Goal: Complete application form: Complete application form

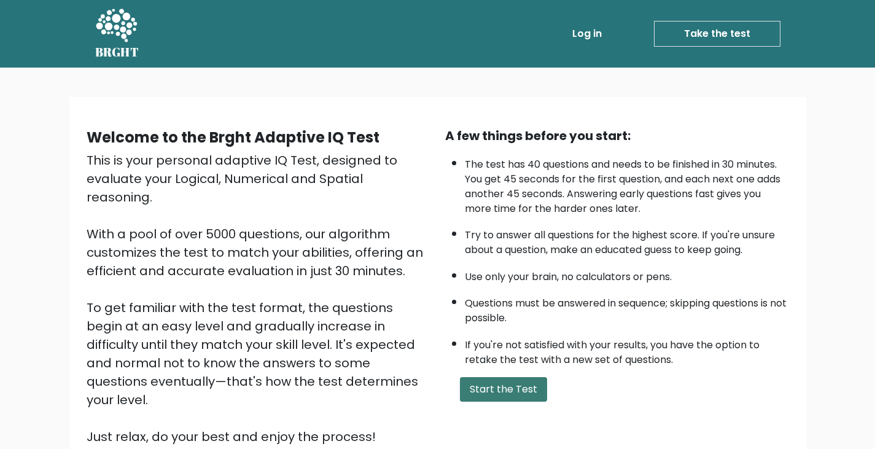
click at [502, 394] on button "Start the Test" at bounding box center [503, 389] width 87 height 25
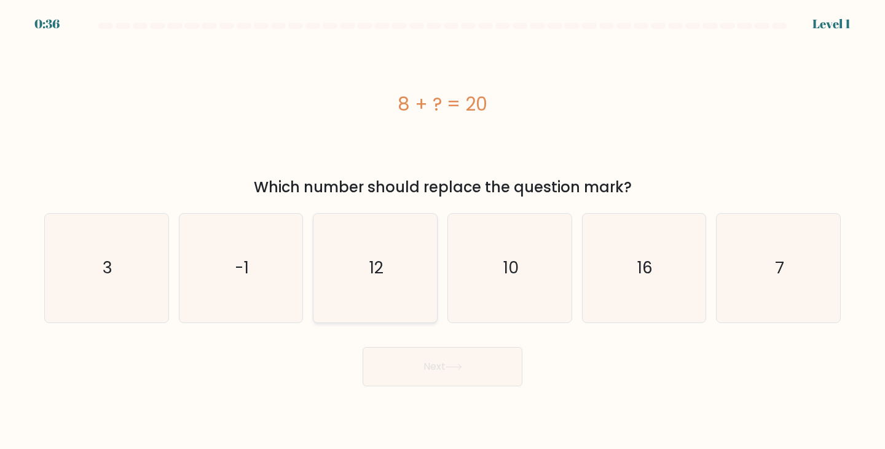
click at [369, 291] on icon "12" at bounding box center [375, 268] width 109 height 109
click at [442, 231] on input "c. 12" at bounding box center [442, 228] width 1 height 6
radio input "true"
click at [421, 380] on button "Next" at bounding box center [442, 366] width 160 height 39
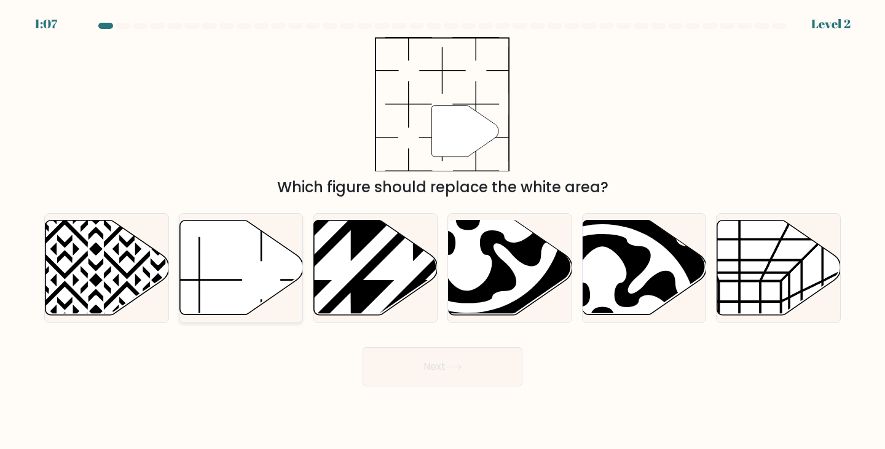
click at [278, 272] on icon at bounding box center [240, 268] width 123 height 95
click at [442, 231] on input "b." at bounding box center [442, 228] width 1 height 6
radio input "true"
click at [467, 363] on button "Next" at bounding box center [442, 366] width 160 height 39
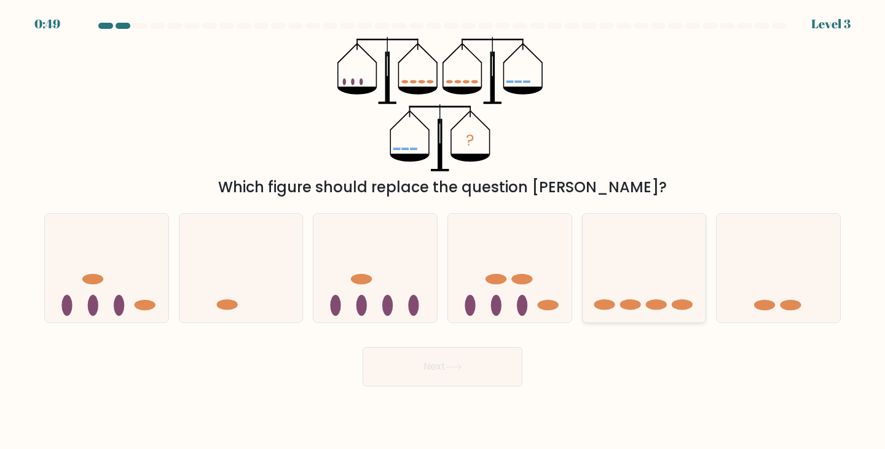
click at [606, 230] on icon at bounding box center [643, 268] width 123 height 102
click at [443, 230] on input "e." at bounding box center [442, 228] width 1 height 6
radio input "true"
click at [491, 356] on button "Next" at bounding box center [442, 366] width 160 height 39
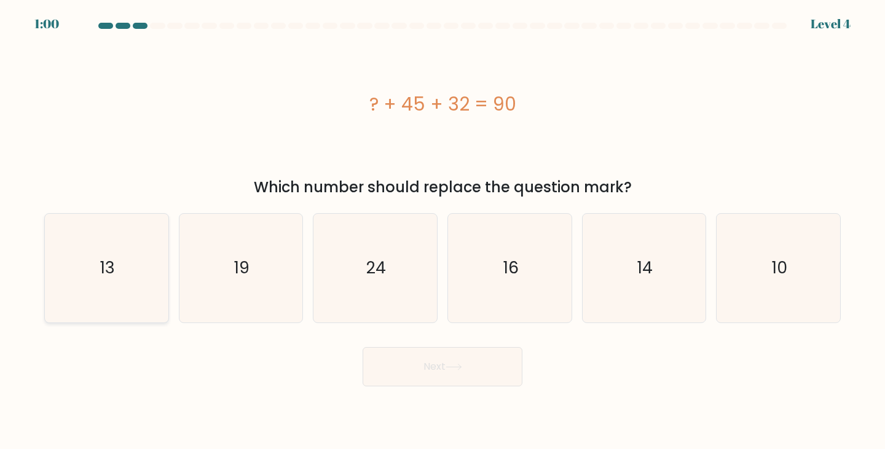
click at [163, 248] on div "13" at bounding box center [106, 268] width 125 height 110
click at [442, 231] on input "a. 13" at bounding box center [442, 228] width 1 height 6
radio input "true"
click at [469, 370] on button "Next" at bounding box center [442, 366] width 160 height 39
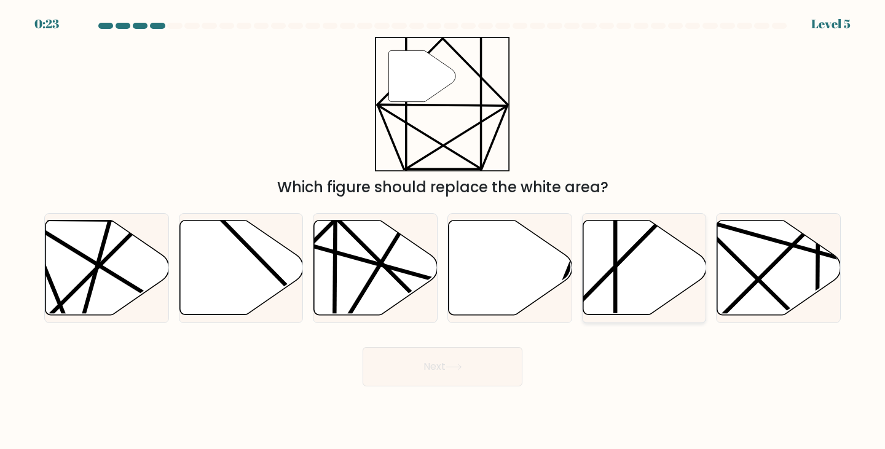
click at [639, 254] on icon at bounding box center [643, 268] width 123 height 95
click at [443, 231] on input "e." at bounding box center [442, 228] width 1 height 6
radio input "true"
click at [448, 372] on button "Next" at bounding box center [442, 366] width 160 height 39
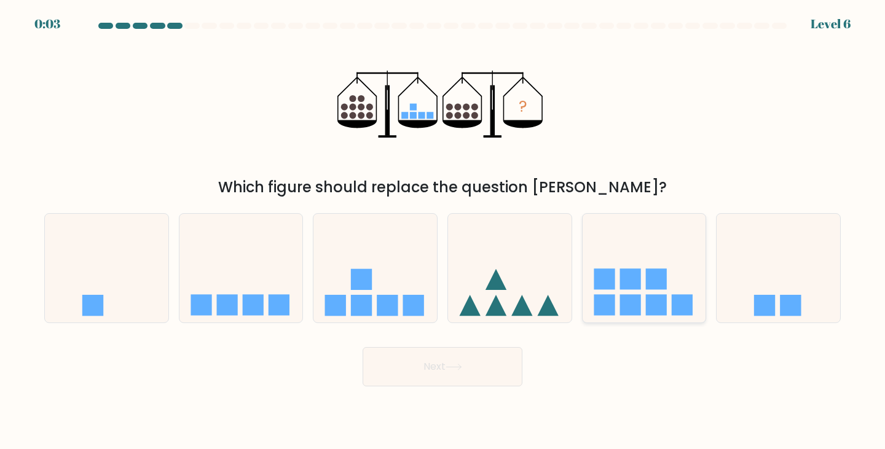
click at [652, 277] on rect at bounding box center [656, 279] width 21 height 21
click at [443, 231] on input "e." at bounding box center [442, 228] width 1 height 6
radio input "true"
click at [486, 369] on button "Next" at bounding box center [442, 366] width 160 height 39
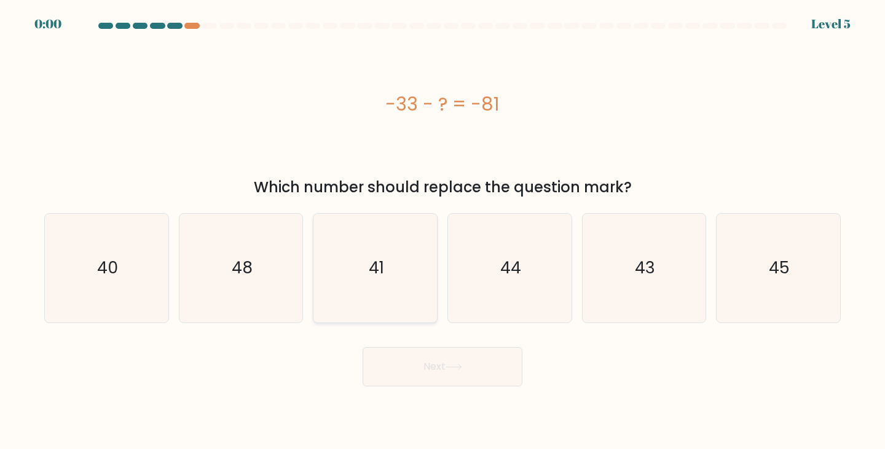
click at [401, 278] on icon "41" at bounding box center [375, 268] width 109 height 109
click at [442, 231] on input "c. 41" at bounding box center [442, 228] width 1 height 6
radio input "true"
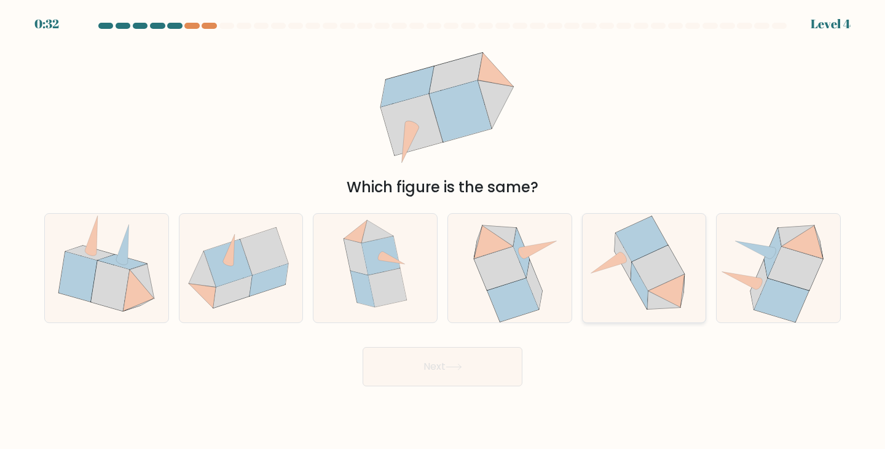
click at [651, 259] on icon at bounding box center [657, 268] width 52 height 45
click at [443, 231] on input "e." at bounding box center [442, 228] width 1 height 6
radio input "true"
click at [450, 380] on button "Next" at bounding box center [442, 366] width 160 height 39
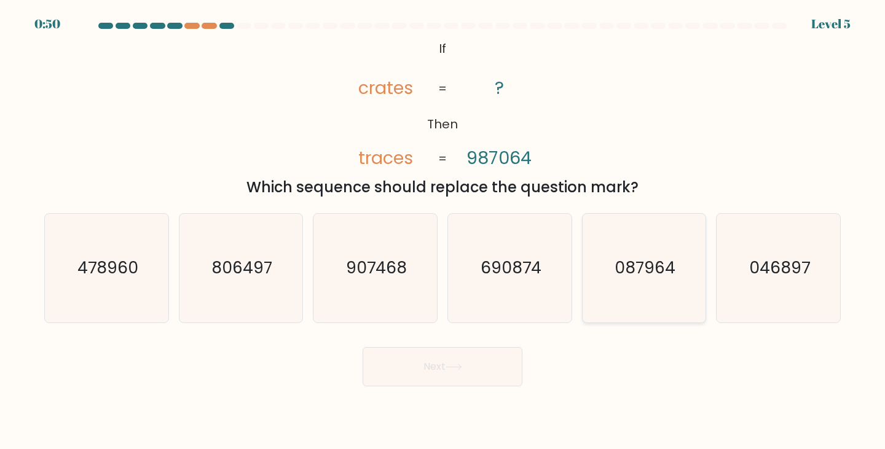
click at [638, 277] on text "087964" at bounding box center [644, 268] width 61 height 23
click at [443, 231] on input "e. 087964" at bounding box center [442, 228] width 1 height 6
radio input "true"
click at [465, 372] on button "Next" at bounding box center [442, 366] width 160 height 39
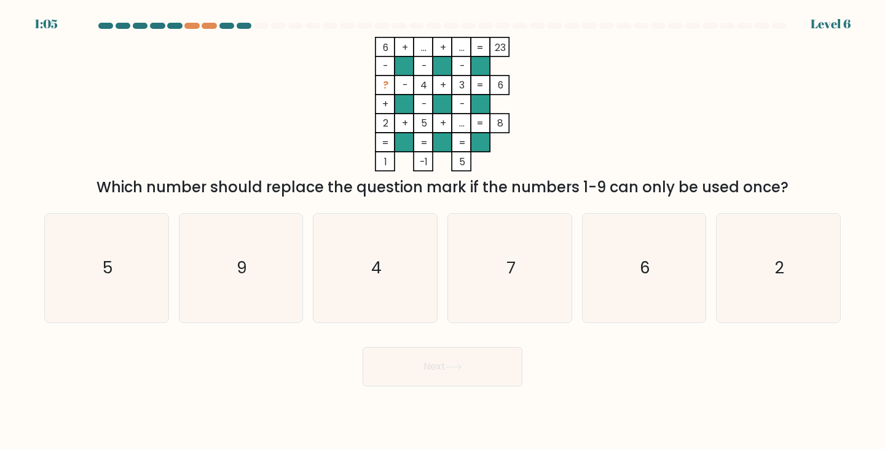
click at [171, 244] on div "a. 5" at bounding box center [106, 268] width 135 height 110
click at [141, 257] on icon "5" at bounding box center [106, 268] width 109 height 109
click at [442, 231] on input "a. 5" at bounding box center [442, 228] width 1 height 6
radio input "true"
click at [455, 372] on button "Next" at bounding box center [442, 366] width 160 height 39
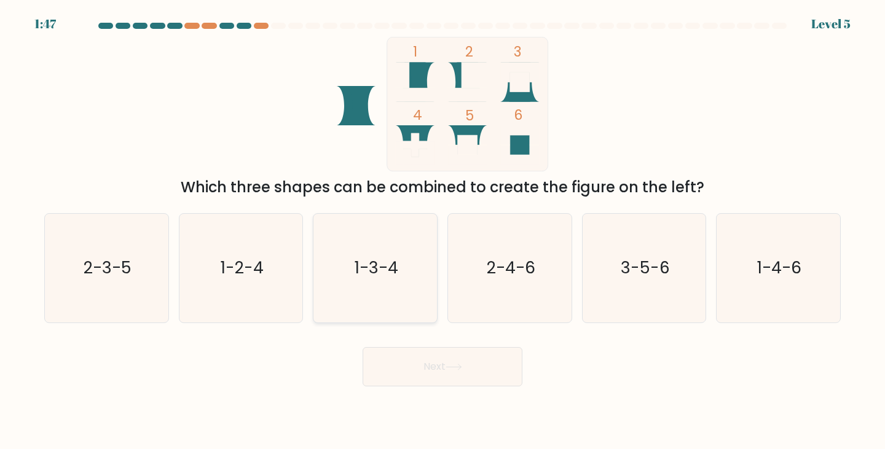
click at [410, 268] on icon "1-3-4" at bounding box center [375, 268] width 109 height 109
click at [442, 231] on input "c. 1-3-4" at bounding box center [442, 228] width 1 height 6
radio input "true"
click at [453, 354] on button "Next" at bounding box center [442, 366] width 160 height 39
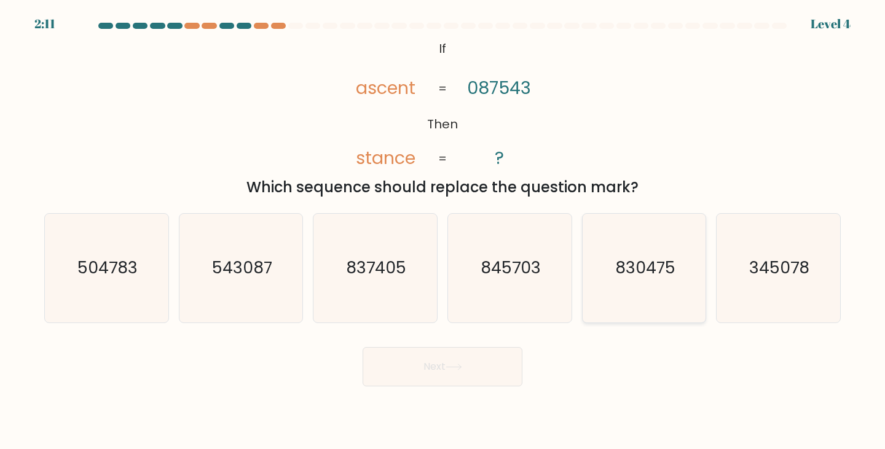
click at [653, 266] on text "830475" at bounding box center [645, 268] width 60 height 23
click at [443, 231] on input "e. 830475" at bounding box center [442, 228] width 1 height 6
radio input "true"
click at [466, 368] on button "Next" at bounding box center [442, 366] width 160 height 39
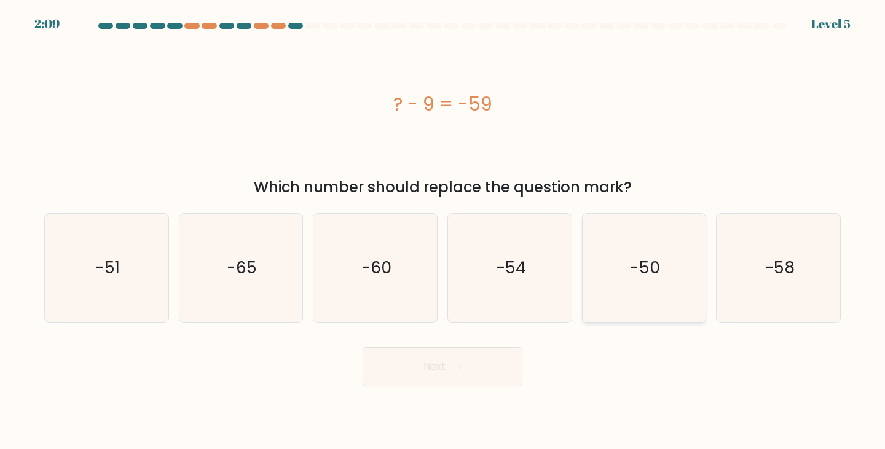
click at [647, 272] on text "-50" at bounding box center [645, 268] width 30 height 23
click at [443, 231] on input "e. -50" at bounding box center [442, 228] width 1 height 6
radio input "true"
click at [451, 366] on icon at bounding box center [453, 367] width 17 height 7
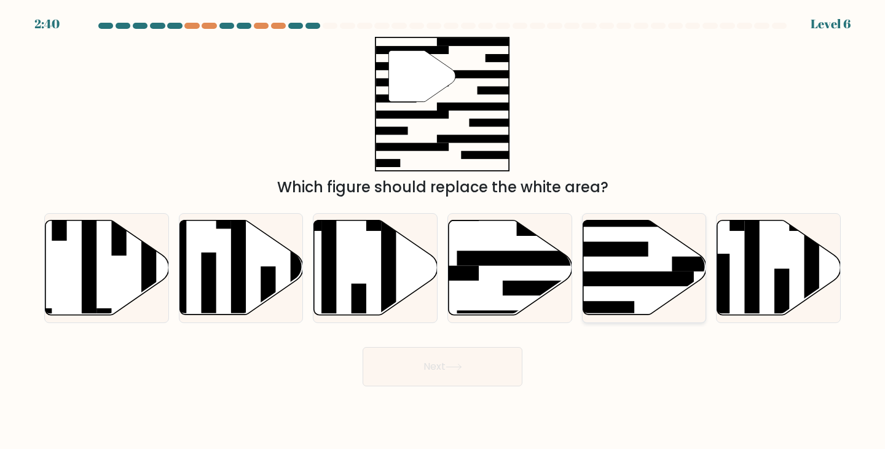
click at [623, 275] on rect at bounding box center [627, 279] width 134 height 15
click at [443, 231] on input "e." at bounding box center [442, 228] width 1 height 6
radio input "true"
click at [467, 364] on button "Next" at bounding box center [442, 366] width 160 height 39
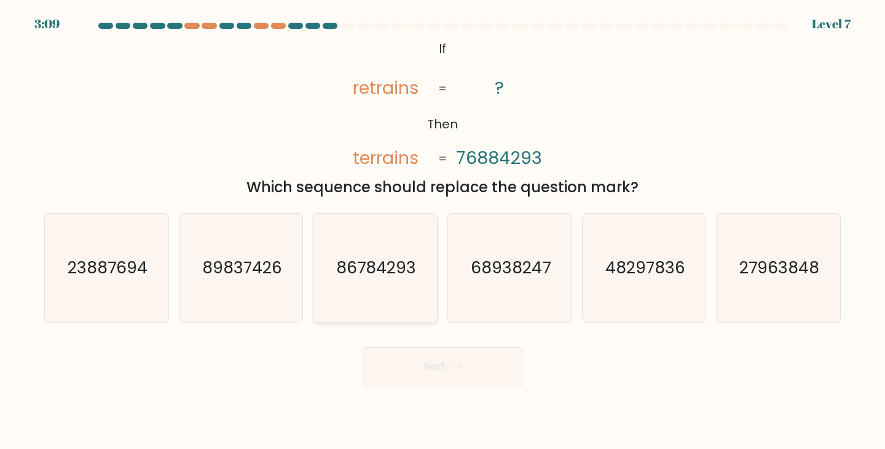
click at [367, 261] on text "86784293" at bounding box center [376, 268] width 80 height 23
click at [442, 231] on input "c. 86784293" at bounding box center [442, 228] width 1 height 6
radio input "true"
click at [459, 365] on icon at bounding box center [453, 367] width 17 height 7
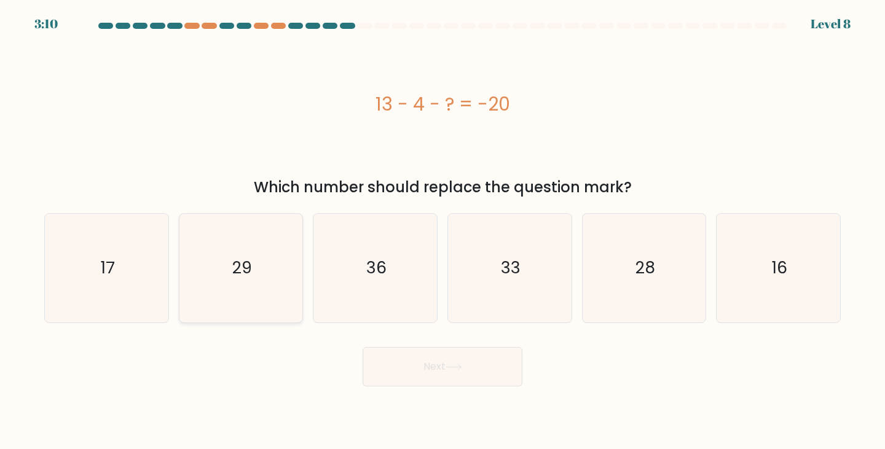
click at [281, 262] on icon "29" at bounding box center [241, 268] width 109 height 109
click at [442, 231] on input "b. 29" at bounding box center [442, 228] width 1 height 6
radio input "true"
click at [456, 361] on button "Next" at bounding box center [442, 366] width 160 height 39
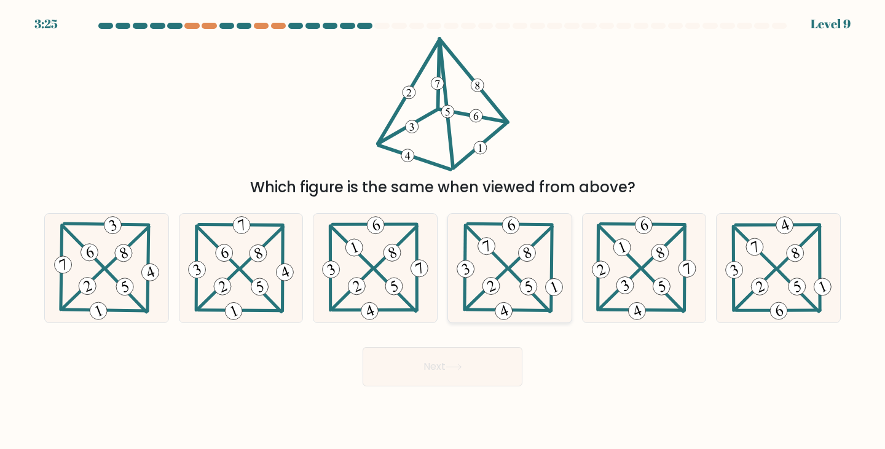
click at [517, 279] on 303 at bounding box center [529, 291] width 41 height 42
click at [443, 231] on input "d." at bounding box center [442, 228] width 1 height 6
radio input "true"
click at [481, 373] on button "Next" at bounding box center [442, 366] width 160 height 39
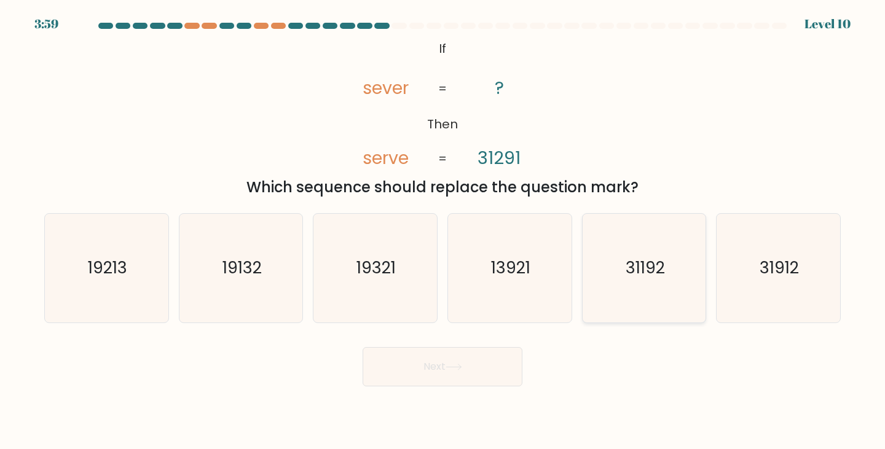
click at [647, 251] on icon "31192" at bounding box center [644, 268] width 109 height 109
click at [443, 231] on input "e. 31192" at bounding box center [442, 228] width 1 height 6
radio input "true"
click at [447, 372] on button "Next" at bounding box center [442, 366] width 160 height 39
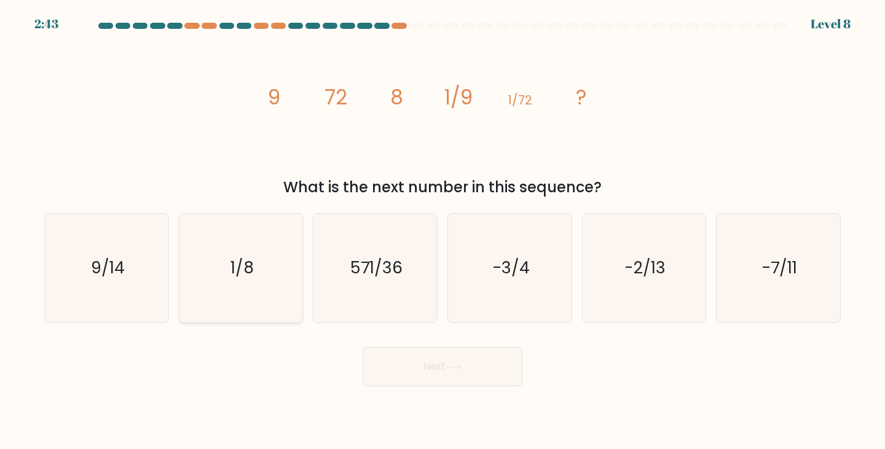
click at [264, 270] on icon "1/8" at bounding box center [241, 268] width 109 height 109
click at [442, 231] on input "b. 1/8" at bounding box center [442, 228] width 1 height 6
radio input "true"
click at [462, 372] on button "Next" at bounding box center [442, 366] width 160 height 39
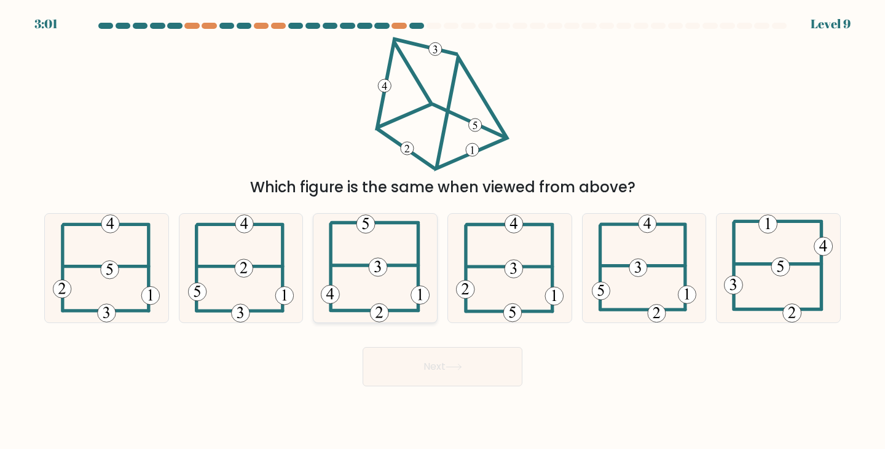
click at [381, 289] on icon at bounding box center [375, 268] width 109 height 109
click at [442, 231] on input "c." at bounding box center [442, 228] width 1 height 6
radio input "true"
click at [490, 377] on button "Next" at bounding box center [442, 366] width 160 height 39
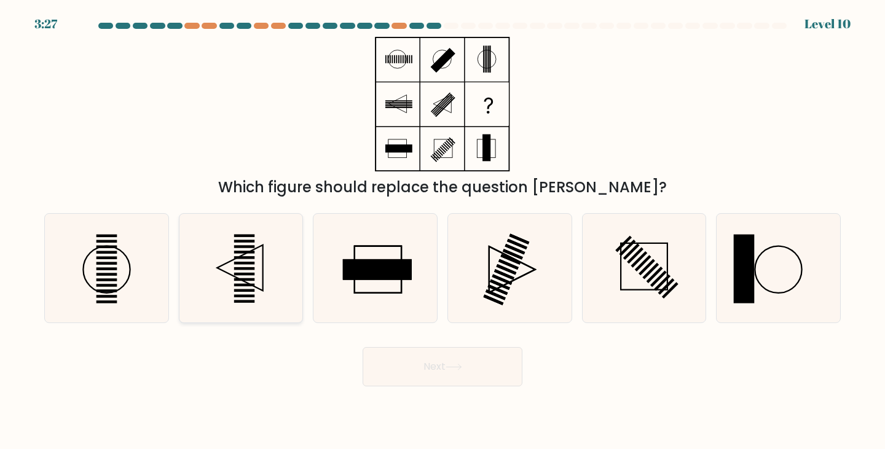
click at [229, 276] on icon at bounding box center [241, 268] width 109 height 109
click at [442, 231] on input "b." at bounding box center [442, 228] width 1 height 6
radio input "true"
click at [484, 368] on button "Next" at bounding box center [442, 366] width 160 height 39
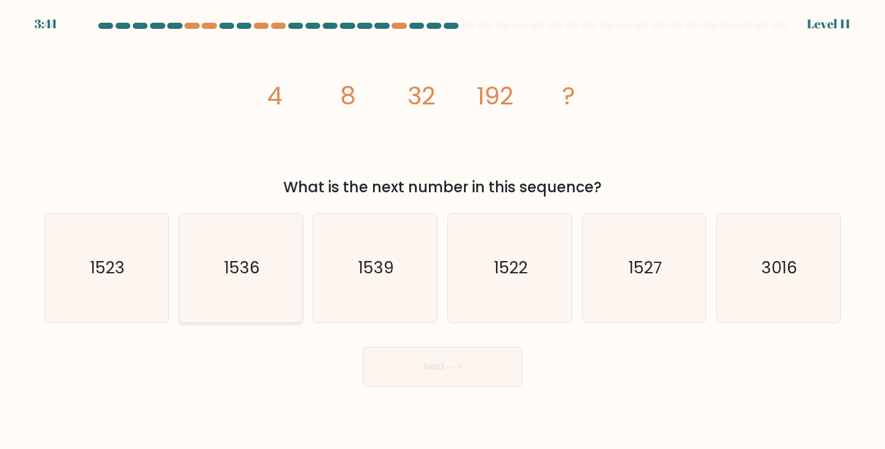
click at [281, 265] on icon "1536" at bounding box center [241, 268] width 109 height 109
click at [442, 231] on input "b. 1536" at bounding box center [442, 228] width 1 height 6
radio input "true"
click at [461, 370] on icon at bounding box center [453, 367] width 17 height 7
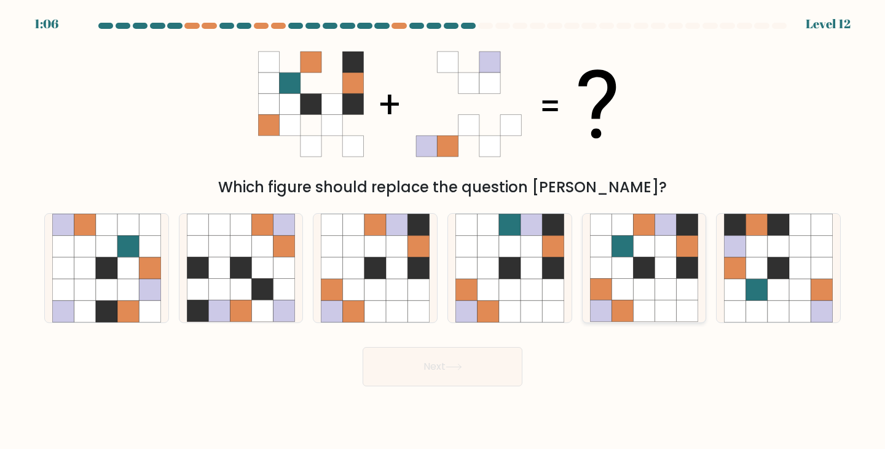
click at [625, 252] on icon at bounding box center [621, 246] width 21 height 21
click at [443, 231] on input "e." at bounding box center [442, 228] width 1 height 6
radio input "true"
click at [475, 369] on button "Next" at bounding box center [442, 366] width 160 height 39
click at [435, 366] on button "Next" at bounding box center [442, 366] width 160 height 39
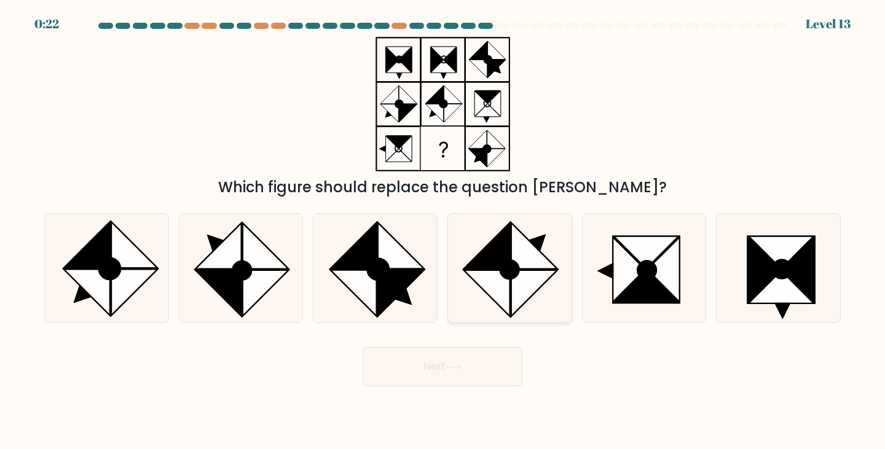
click at [531, 262] on icon at bounding box center [534, 246] width 46 height 46
click at [443, 231] on input "d." at bounding box center [442, 228] width 1 height 6
radio input "true"
click at [483, 374] on button "Next" at bounding box center [442, 366] width 160 height 39
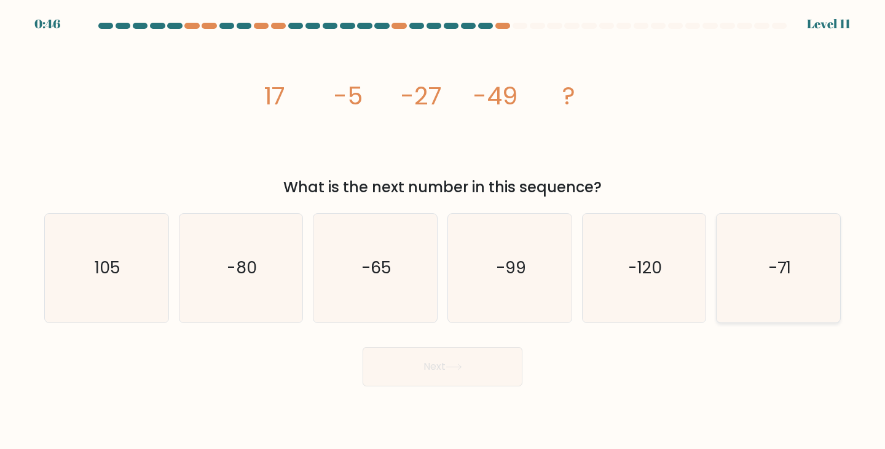
click at [739, 261] on icon "-71" at bounding box center [778, 268] width 109 height 109
click at [443, 231] on input "f. -71" at bounding box center [442, 228] width 1 height 6
radio input "true"
click at [421, 373] on button "Next" at bounding box center [442, 366] width 160 height 39
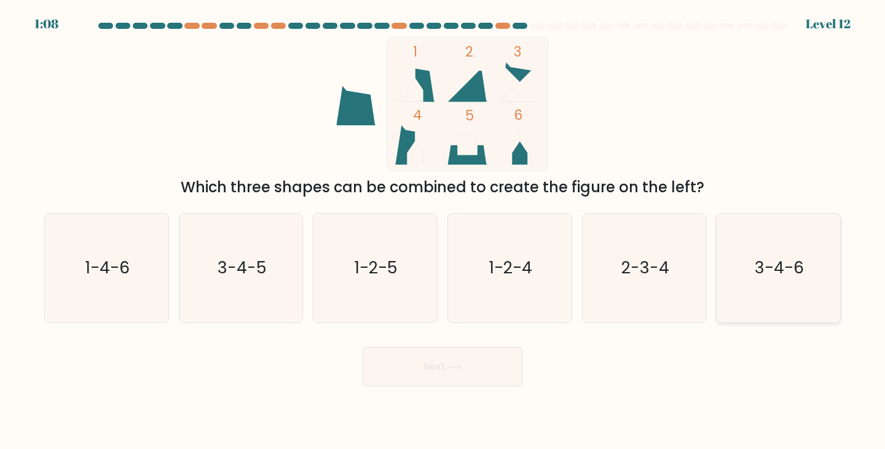
click at [768, 276] on text "3-4-6" at bounding box center [778, 268] width 49 height 23
click at [443, 231] on input "f. 3-4-6" at bounding box center [442, 228] width 1 height 6
radio input "true"
click at [450, 372] on button "Next" at bounding box center [442, 366] width 160 height 39
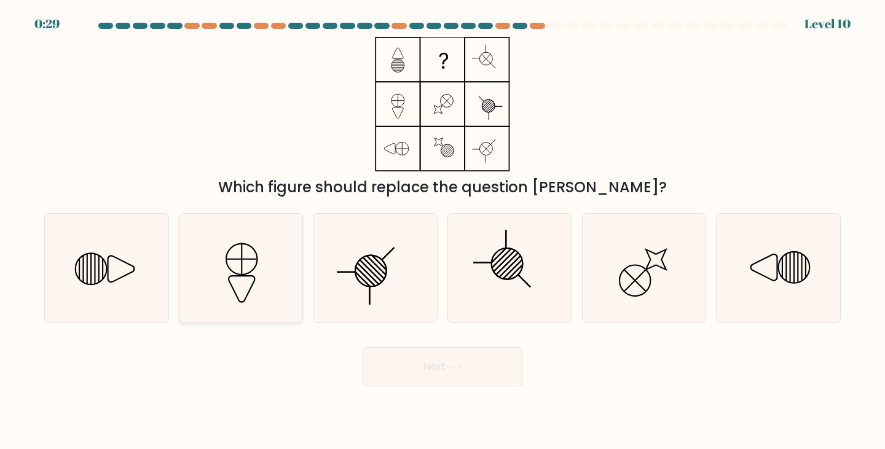
drag, startPoint x: 179, startPoint y: 260, endPoint x: 214, endPoint y: 260, distance: 34.4
click at [214, 260] on div at bounding box center [241, 268] width 125 height 110
click at [442, 231] on input "b." at bounding box center [442, 228] width 1 height 6
radio input "true"
click at [227, 264] on icon at bounding box center [241, 259] width 31 height 31
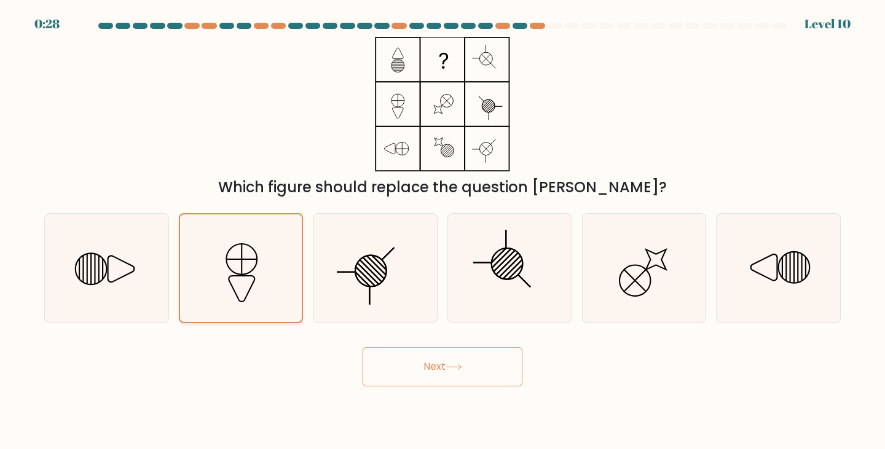
click at [442, 231] on input "b." at bounding box center [442, 228] width 1 height 6
click at [479, 370] on button "Next" at bounding box center [442, 366] width 160 height 39
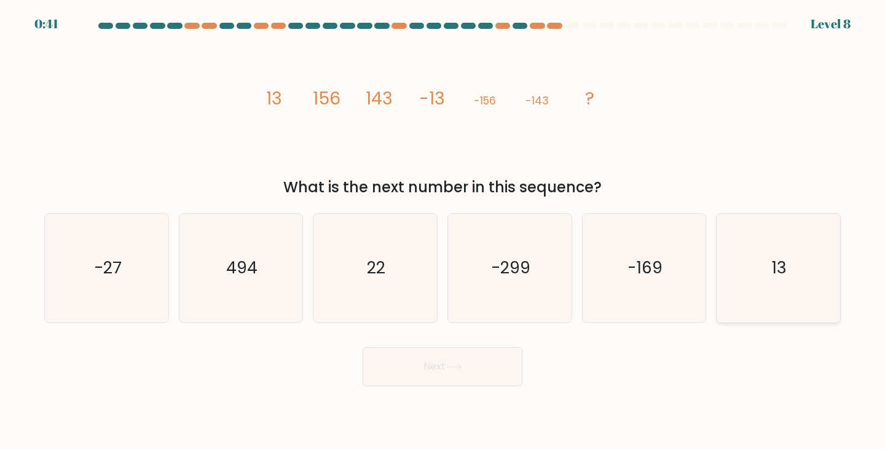
click at [805, 278] on icon "13" at bounding box center [778, 268] width 109 height 109
click at [443, 231] on input "f. 13" at bounding box center [442, 228] width 1 height 6
radio input "true"
click at [494, 370] on button "Next" at bounding box center [442, 366] width 160 height 39
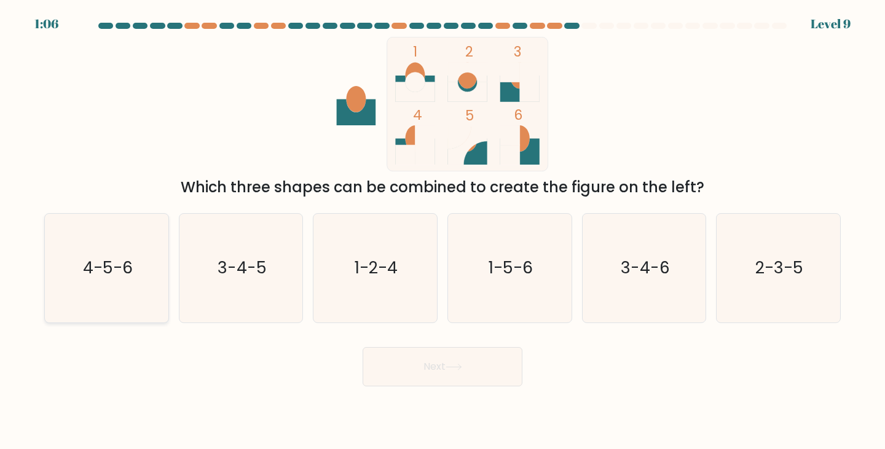
click at [139, 267] on icon "4-5-6" at bounding box center [106, 268] width 109 height 109
click at [442, 231] on input "a. 4-5-6" at bounding box center [442, 228] width 1 height 6
radio input "true"
click at [506, 377] on button "Next" at bounding box center [442, 366] width 160 height 39
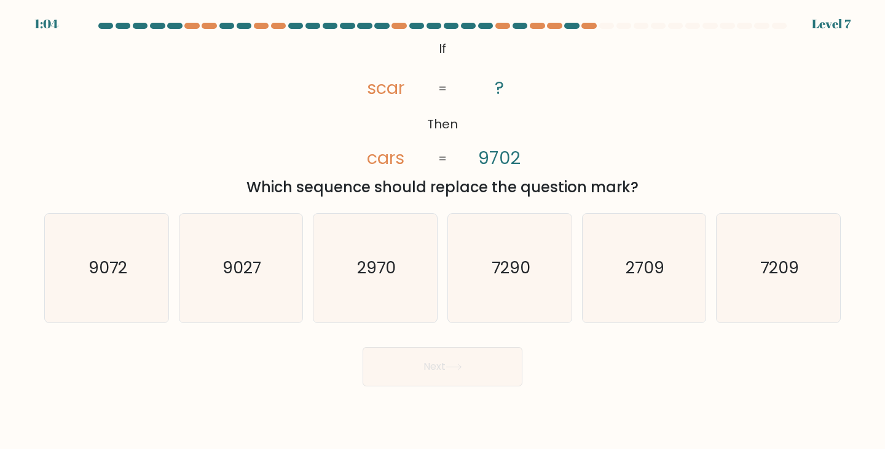
click at [476, 358] on button "Next" at bounding box center [442, 366] width 160 height 39
click at [366, 277] on text "2970" at bounding box center [376, 268] width 39 height 23
click at [442, 231] on input "c. 2970" at bounding box center [442, 228] width 1 height 6
radio input "true"
click at [438, 361] on button "Next" at bounding box center [442, 366] width 160 height 39
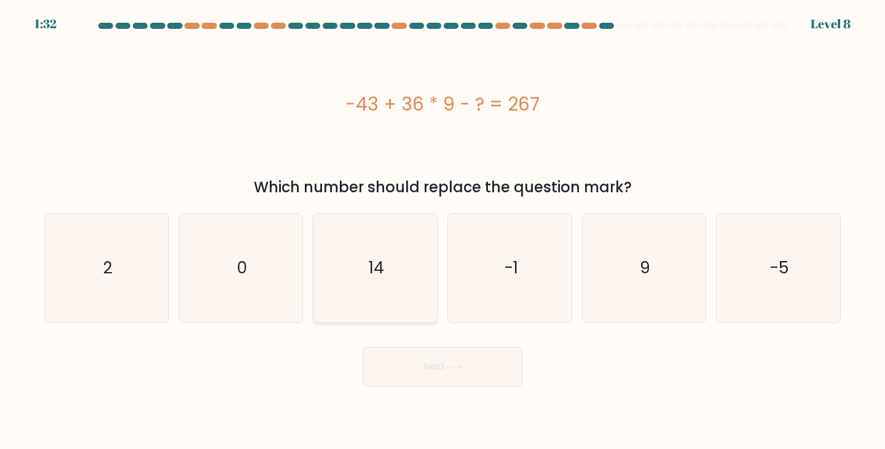
click at [421, 272] on icon "14" at bounding box center [375, 268] width 109 height 109
click at [442, 231] on input "c. 14" at bounding box center [442, 228] width 1 height 6
radio input "true"
click at [465, 370] on button "Next" at bounding box center [442, 366] width 160 height 39
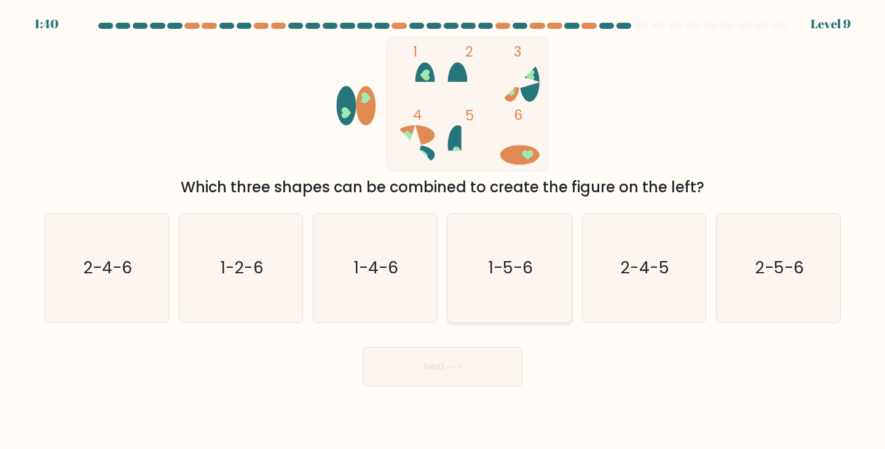
click at [488, 256] on icon "1-5-6" at bounding box center [509, 268] width 109 height 109
click at [443, 231] on input "d. 1-5-6" at bounding box center [442, 228] width 1 height 6
radio input "true"
click at [474, 356] on button "Next" at bounding box center [442, 366] width 160 height 39
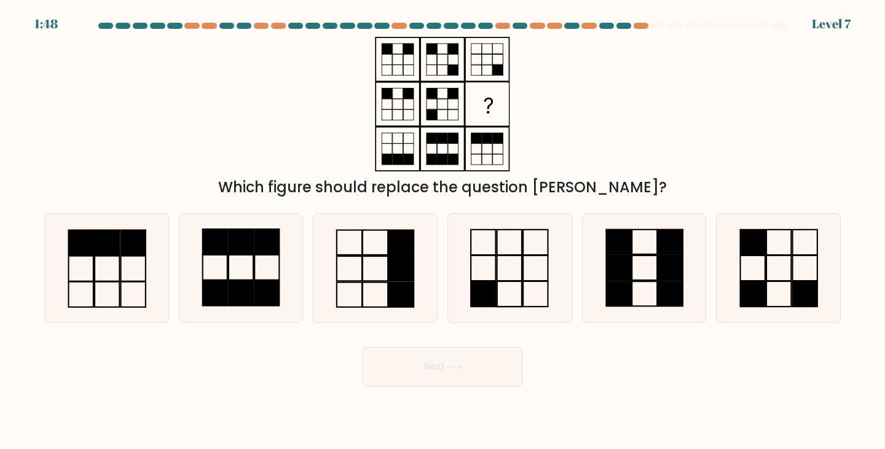
drag, startPoint x: 200, startPoint y: 249, endPoint x: 213, endPoint y: 361, distance: 111.9
click at [213, 361] on div "Next" at bounding box center [442, 362] width 811 height 49
click at [264, 275] on icon at bounding box center [241, 268] width 109 height 109
click at [442, 231] on input "b." at bounding box center [442, 228] width 1 height 6
radio input "true"
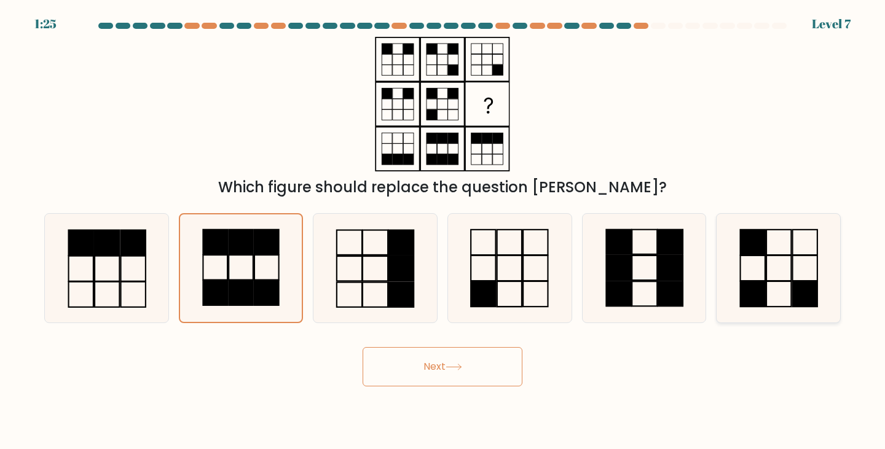
drag, startPoint x: 782, startPoint y: 260, endPoint x: 760, endPoint y: 265, distance: 22.2
click at [781, 260] on icon at bounding box center [778, 268] width 109 height 109
click at [443, 231] on input "f." at bounding box center [442, 228] width 1 height 6
radio input "true"
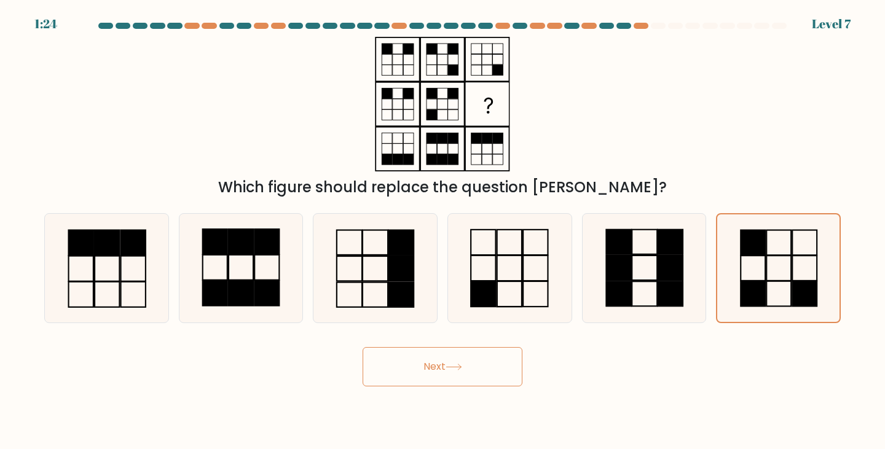
click at [439, 370] on button "Next" at bounding box center [442, 366] width 160 height 39
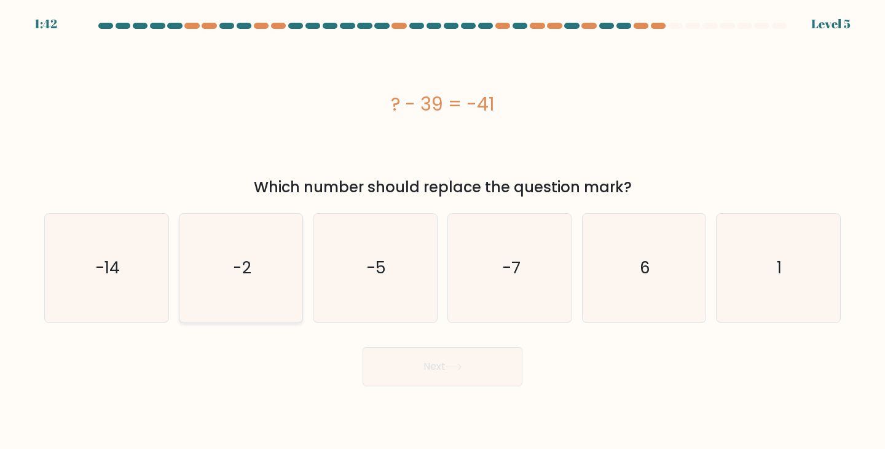
click at [267, 279] on icon "-2" at bounding box center [241, 268] width 109 height 109
click at [442, 231] on input "b. -2" at bounding box center [442, 228] width 1 height 6
radio input "true"
click at [456, 372] on button "Next" at bounding box center [442, 366] width 160 height 39
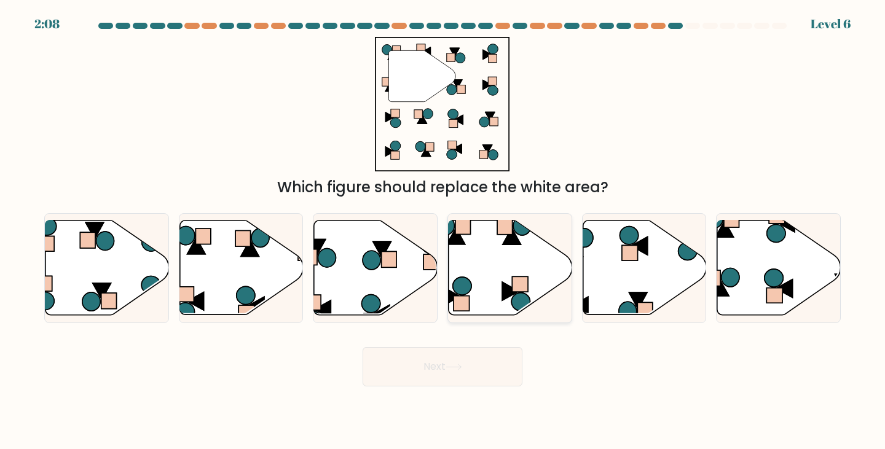
click at [512, 296] on icon at bounding box center [509, 268] width 123 height 95
click at [443, 231] on input "d." at bounding box center [442, 228] width 1 height 6
radio input "true"
click at [466, 376] on button "Next" at bounding box center [442, 366] width 160 height 39
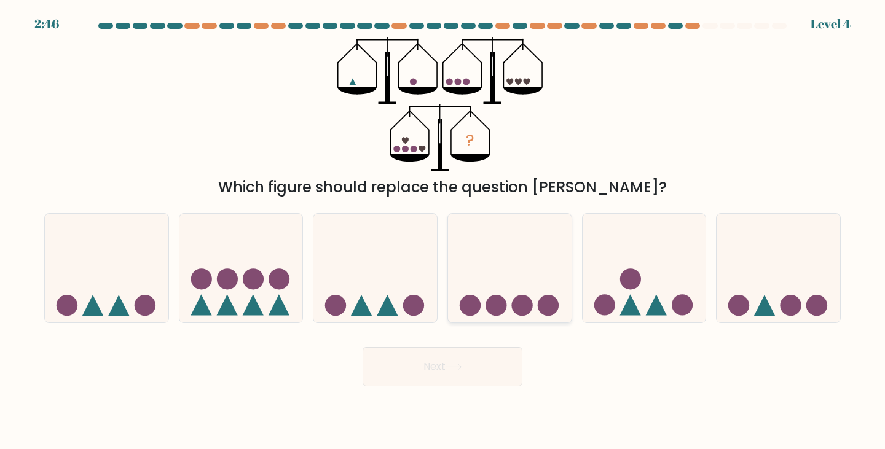
click at [455, 275] on icon at bounding box center [509, 268] width 123 height 102
click at [443, 231] on input "d." at bounding box center [442, 228] width 1 height 6
radio input "true"
click at [473, 359] on button "Next" at bounding box center [442, 366] width 160 height 39
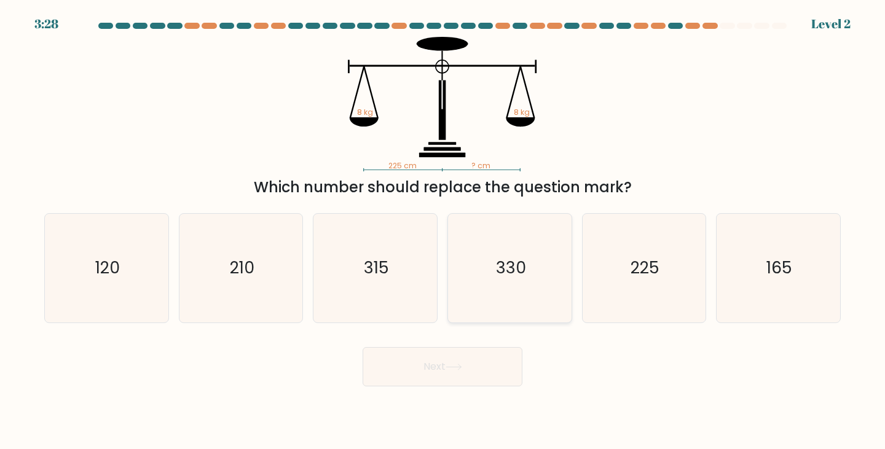
click at [474, 310] on icon "330" at bounding box center [509, 268] width 109 height 109
click at [443, 231] on input "d. 330" at bounding box center [442, 228] width 1 height 6
radio input "true"
click at [482, 380] on button "Next" at bounding box center [442, 366] width 160 height 39
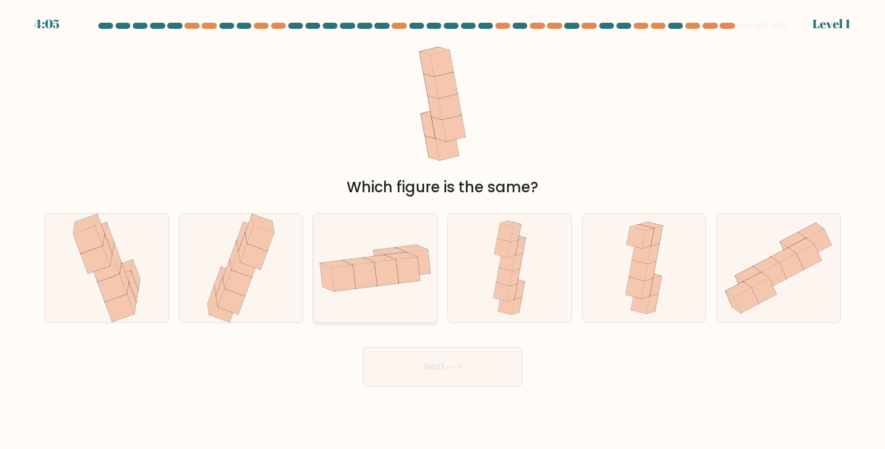
click at [404, 258] on icon at bounding box center [401, 255] width 32 height 7
click at [442, 231] on input "c." at bounding box center [442, 228] width 1 height 6
radio input "true"
click at [454, 367] on icon at bounding box center [453, 367] width 17 height 7
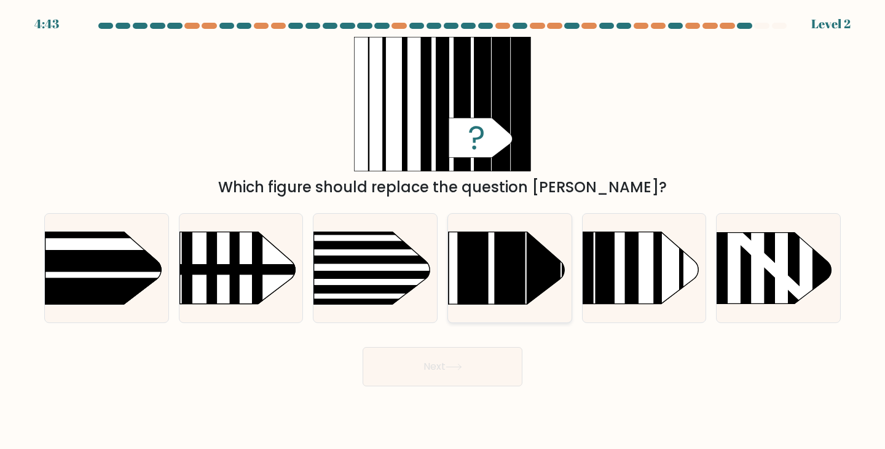
click at [506, 276] on rect at bounding box center [509, 207] width 31 height 245
click at [443, 231] on input "d." at bounding box center [442, 228] width 1 height 6
radio input "true"
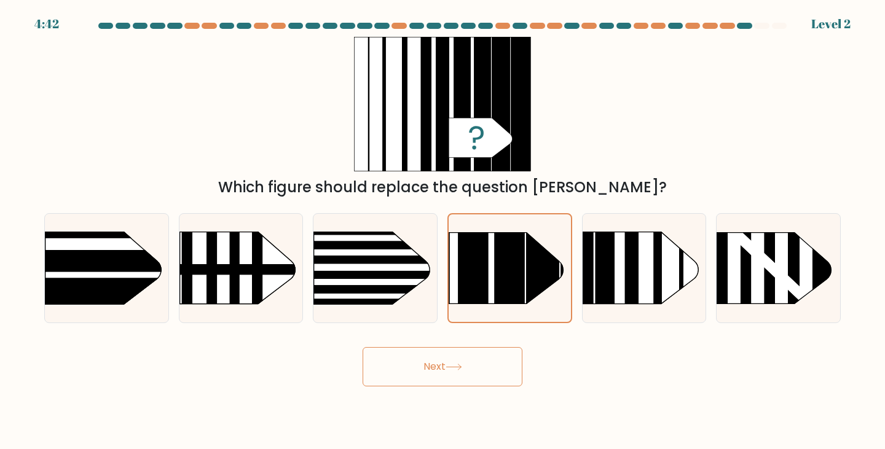
click at [490, 375] on button "Next" at bounding box center [442, 366] width 160 height 39
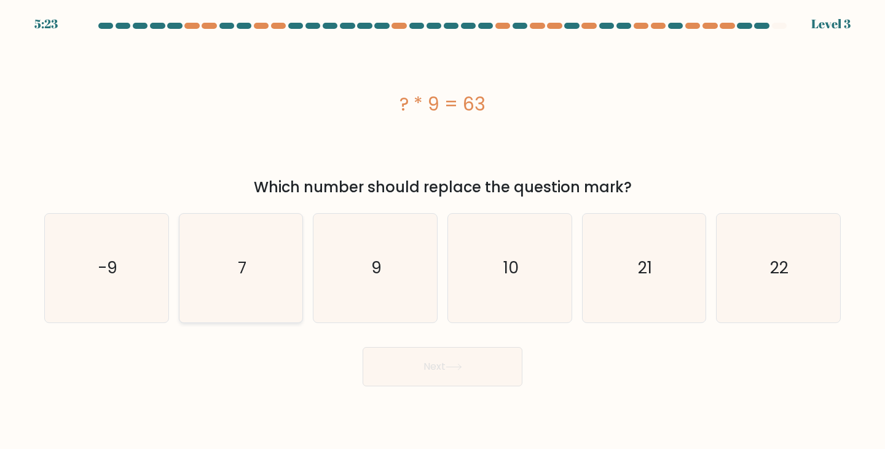
click at [268, 275] on icon "7" at bounding box center [241, 268] width 109 height 109
click at [442, 231] on input "b. 7" at bounding box center [442, 228] width 1 height 6
radio input "true"
click at [450, 362] on button "Next" at bounding box center [442, 366] width 160 height 39
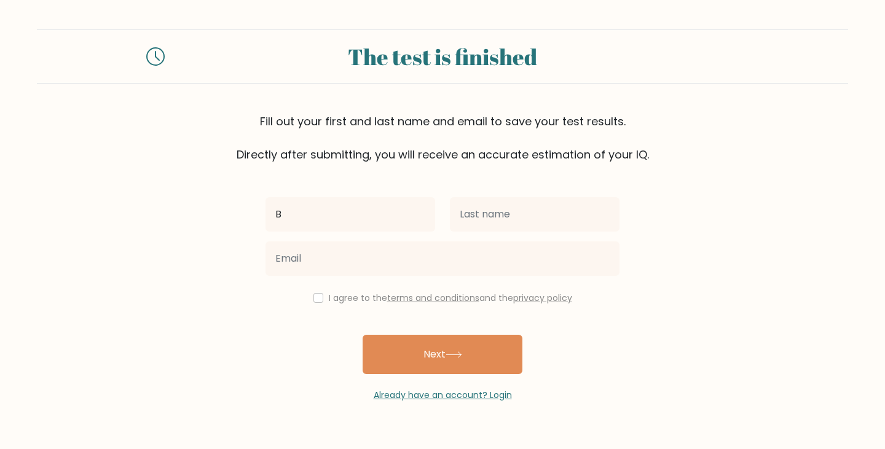
type input "Beverly"
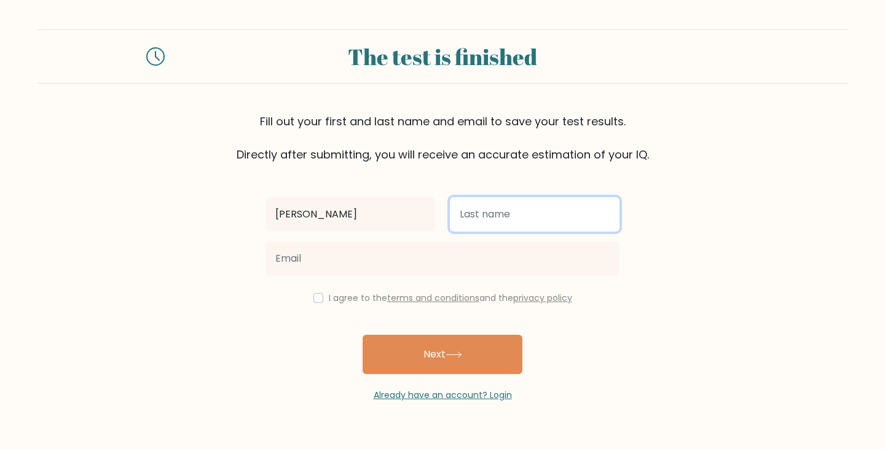
click at [511, 225] on input "text" at bounding box center [535, 214] width 170 height 34
type input "Badua"
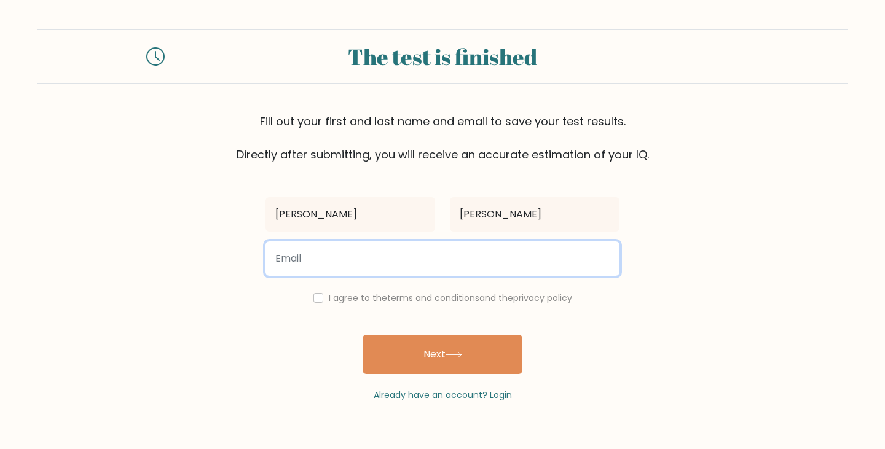
click at [440, 260] on input "email" at bounding box center [442, 258] width 354 height 34
type input "bevsith@gmail.com"
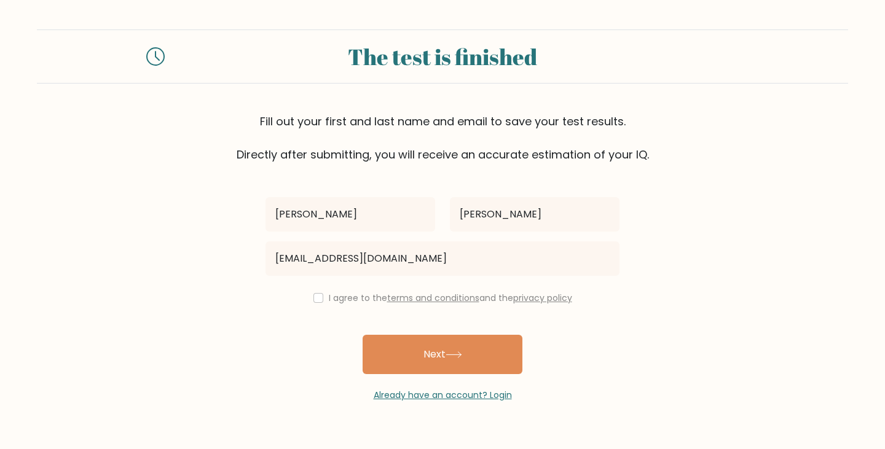
click at [321, 300] on div "I agree to the terms and conditions and the privacy policy" at bounding box center [442, 298] width 369 height 15
click at [316, 297] on input "checkbox" at bounding box center [318, 298] width 10 height 10
checkbox input "true"
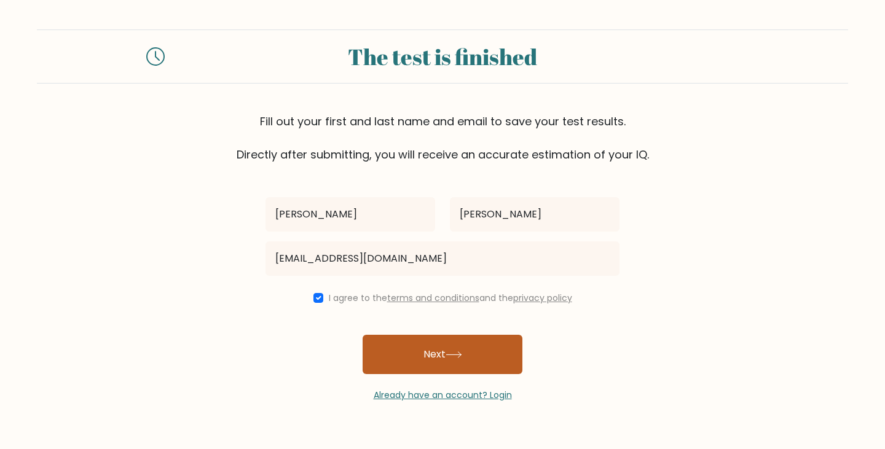
click at [433, 335] on button "Next" at bounding box center [442, 354] width 160 height 39
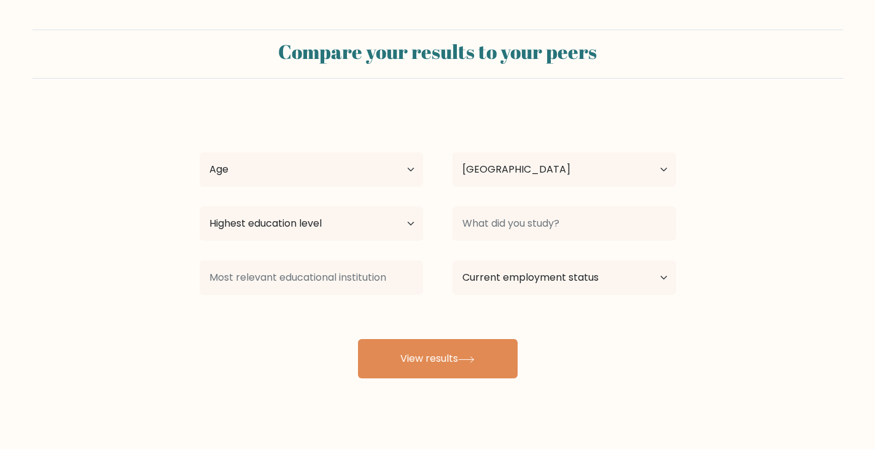
select select "PH"
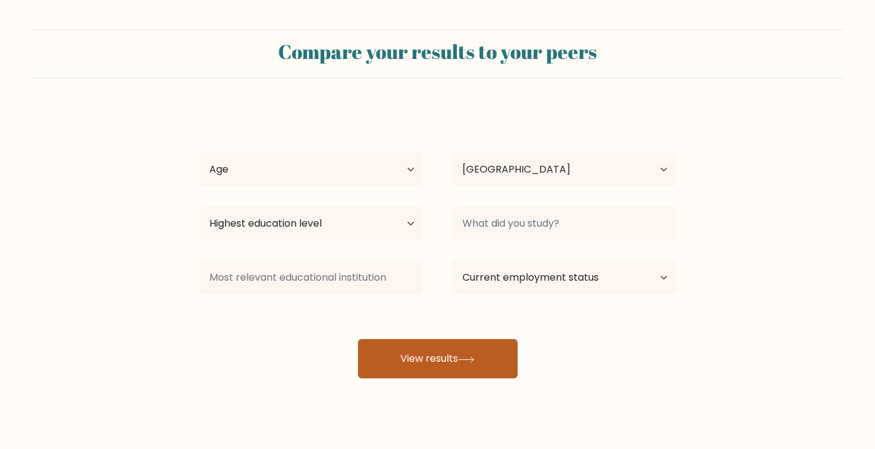
click at [454, 362] on button "View results" at bounding box center [438, 358] width 160 height 39
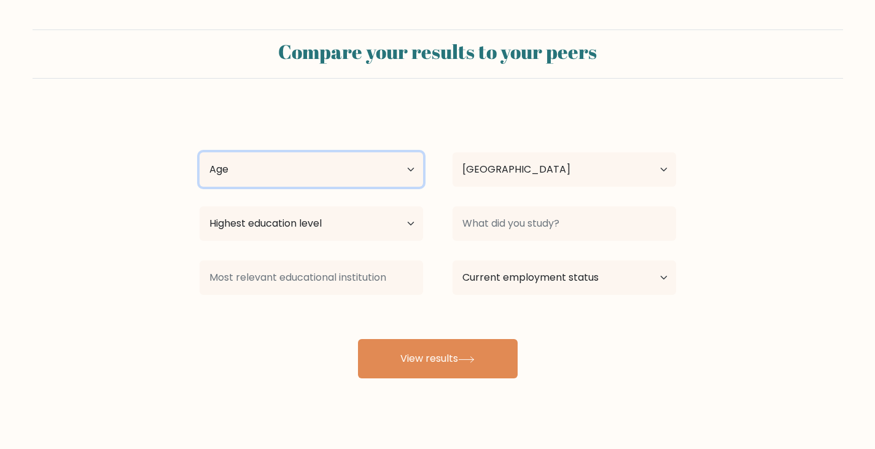
click at [314, 178] on select "Age Under [DEMOGRAPHIC_DATA] [DEMOGRAPHIC_DATA] [DEMOGRAPHIC_DATA] [DEMOGRAPHIC…" at bounding box center [312, 169] width 224 height 34
select select "25_34"
click at [200, 152] on select "Age Under [DEMOGRAPHIC_DATA] [DEMOGRAPHIC_DATA] [DEMOGRAPHIC_DATA] [DEMOGRAPHIC…" at bounding box center [312, 169] width 224 height 34
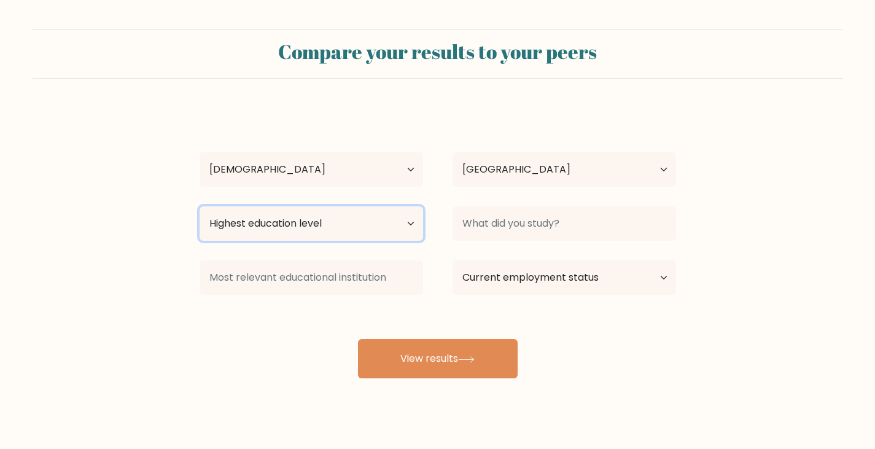
click at [332, 227] on select "Highest education level No schooling Primary Lower Secondary Upper Secondary Oc…" at bounding box center [312, 223] width 224 height 34
select select "upper_secondary"
click at [200, 206] on select "Highest education level No schooling Primary Lower Secondary Upper Secondary Oc…" at bounding box center [312, 223] width 224 height 34
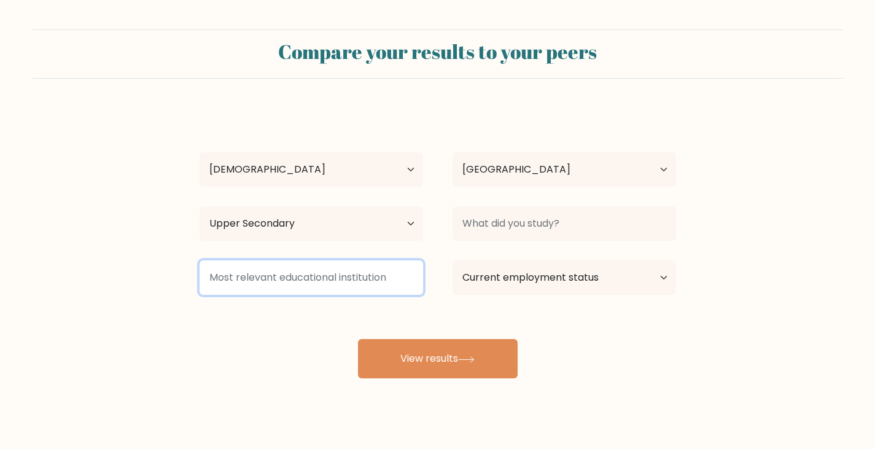
click at [321, 283] on input at bounding box center [312, 277] width 224 height 34
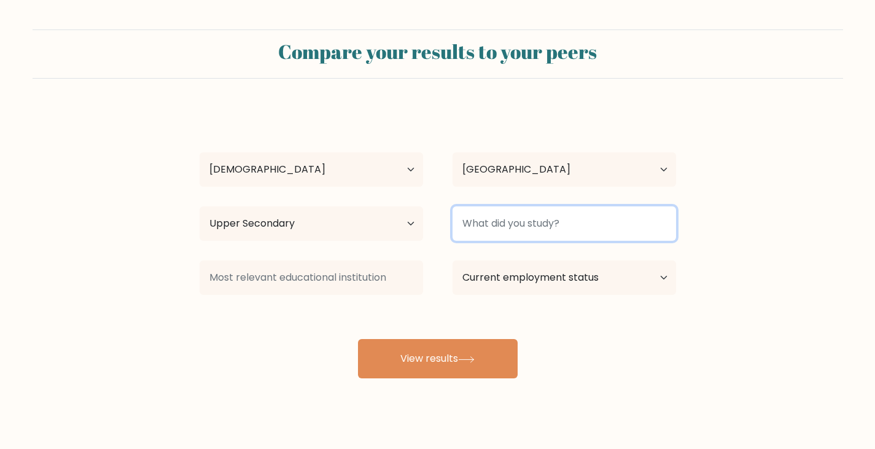
click at [575, 232] on input at bounding box center [565, 223] width 224 height 34
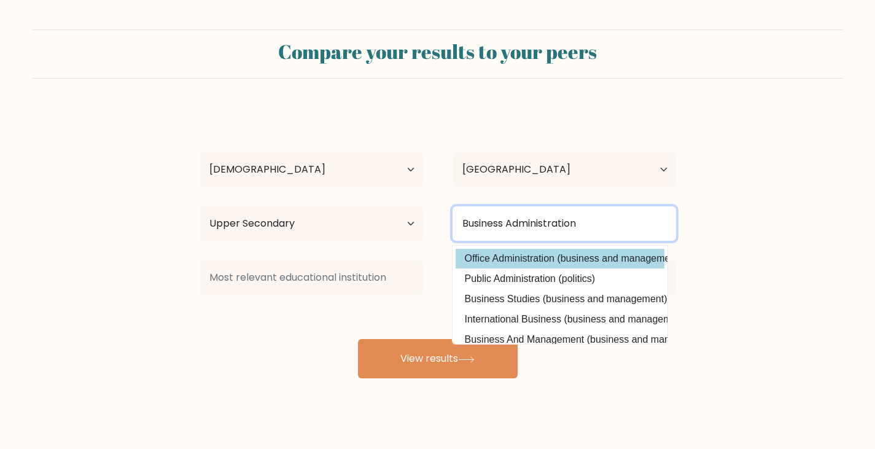
type input "Business Administration"
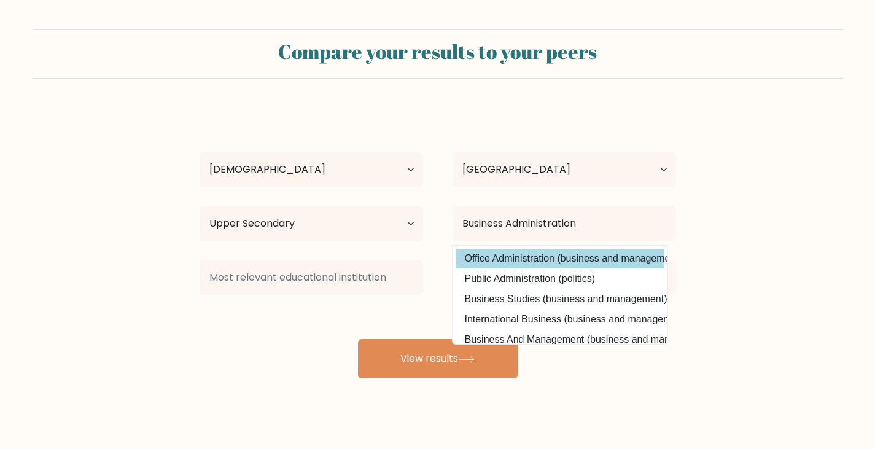
click at [566, 260] on div "[PERSON_NAME] Age Under [DEMOGRAPHIC_DATA] [DEMOGRAPHIC_DATA] [DEMOGRAPHIC_DATA…" at bounding box center [437, 243] width 491 height 270
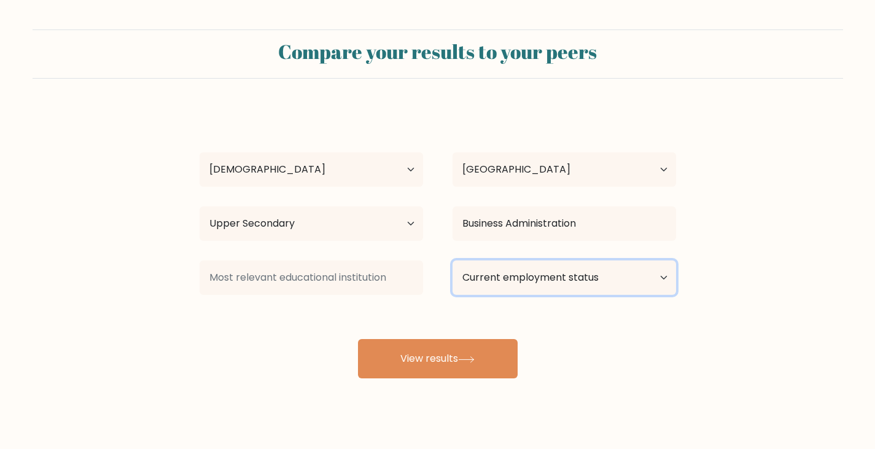
click at [514, 278] on select "Current employment status Employed Student Retired Other / prefer not to answer" at bounding box center [565, 277] width 224 height 34
select select "other"
click at [453, 260] on select "Current employment status Employed Student Retired Other / prefer not to answer" at bounding box center [565, 277] width 224 height 34
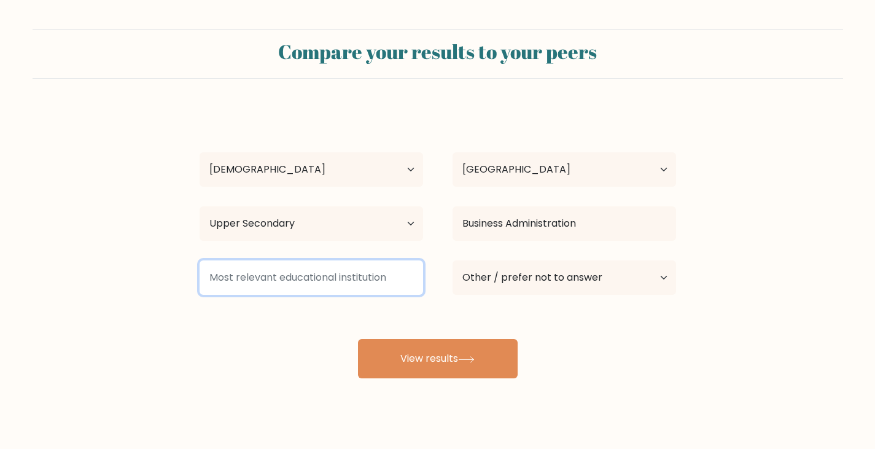
click at [357, 279] on input at bounding box center [312, 277] width 224 height 34
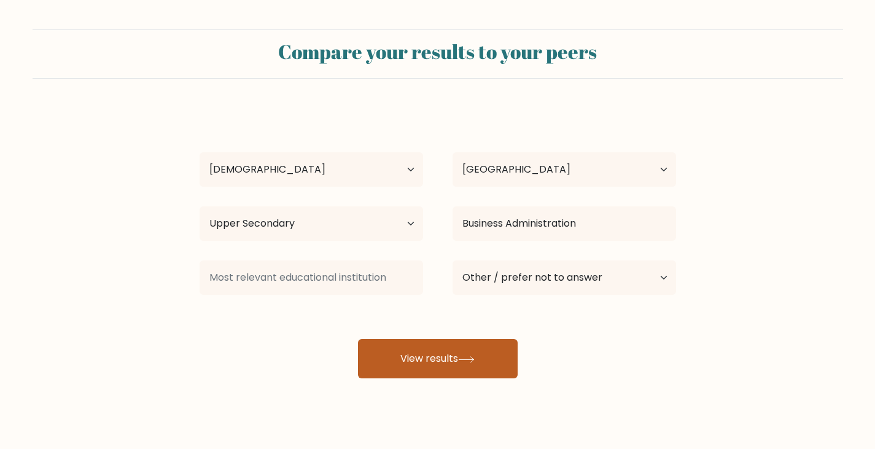
click at [464, 353] on button "View results" at bounding box center [438, 358] width 160 height 39
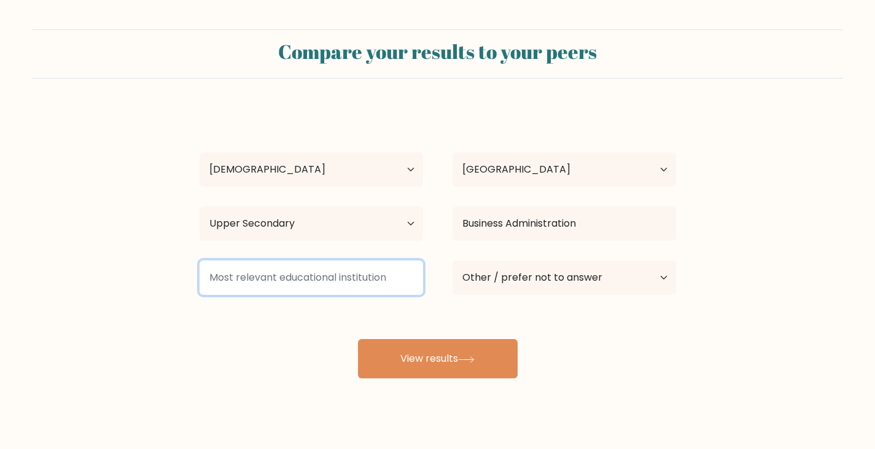
click at [294, 273] on input at bounding box center [312, 277] width 224 height 34
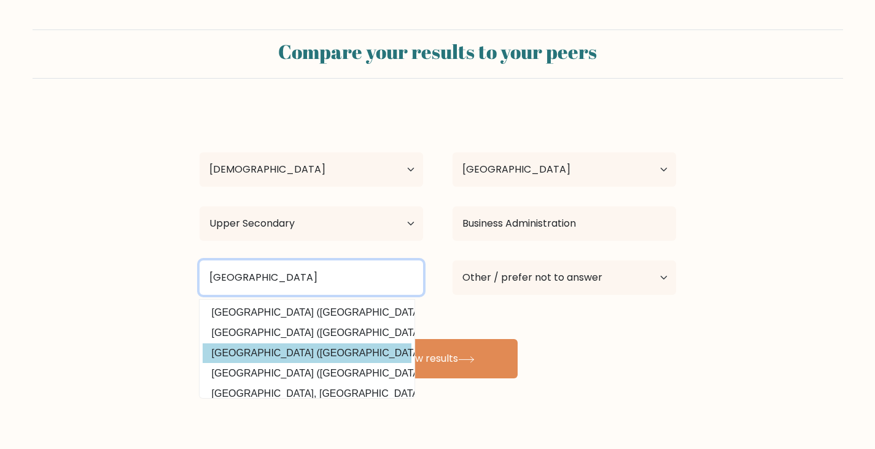
type input "[GEOGRAPHIC_DATA]"
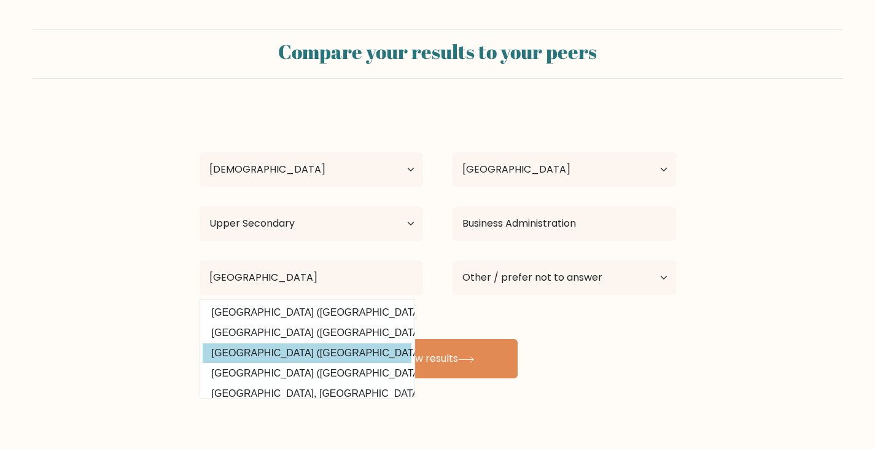
click at [351, 357] on div "[PERSON_NAME] Age Under [DEMOGRAPHIC_DATA] [DEMOGRAPHIC_DATA] [DEMOGRAPHIC_DATA…" at bounding box center [437, 243] width 491 height 270
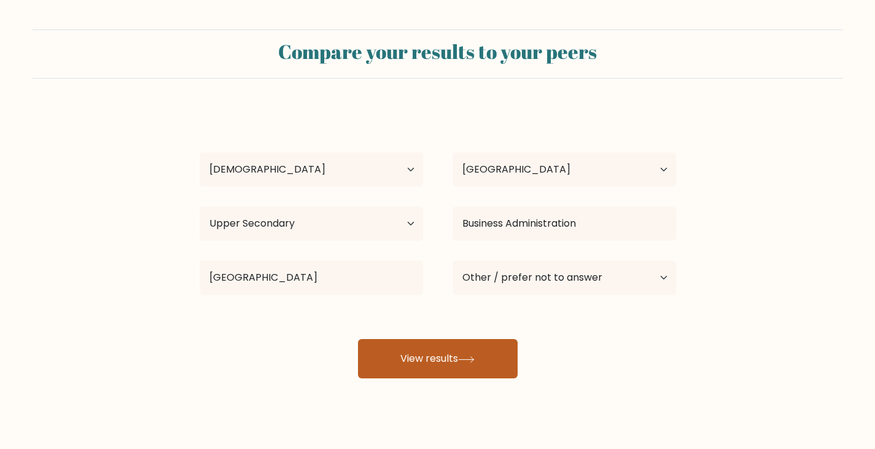
click at [486, 362] on button "View results" at bounding box center [438, 358] width 160 height 39
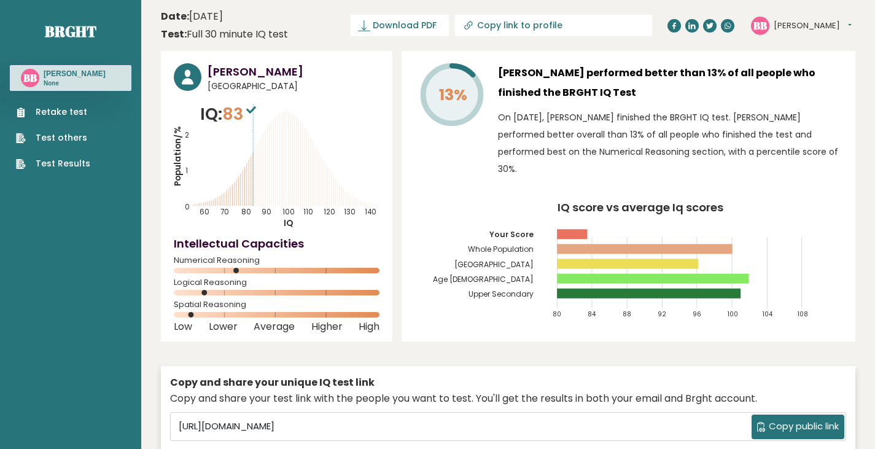
click at [799, 431] on span "Copy public link" at bounding box center [804, 427] width 70 height 14
